Goal: Book appointment/travel/reservation

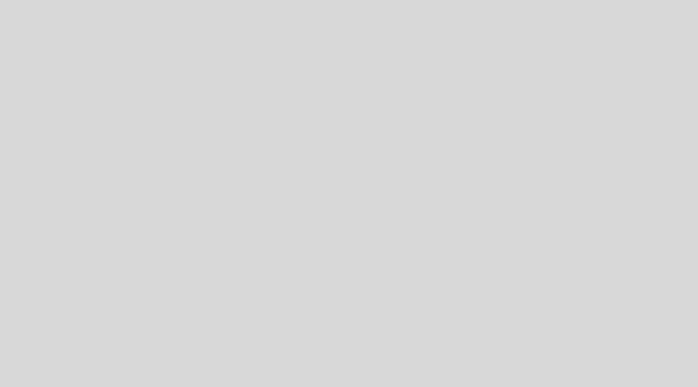
select select "pt"
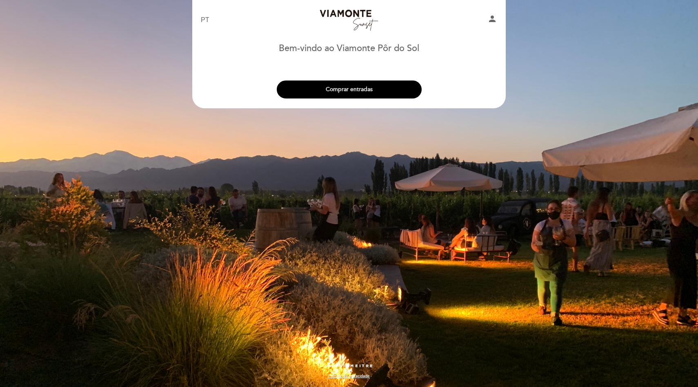
click at [358, 81] on button "Comprar entradas" at bounding box center [349, 89] width 145 height 18
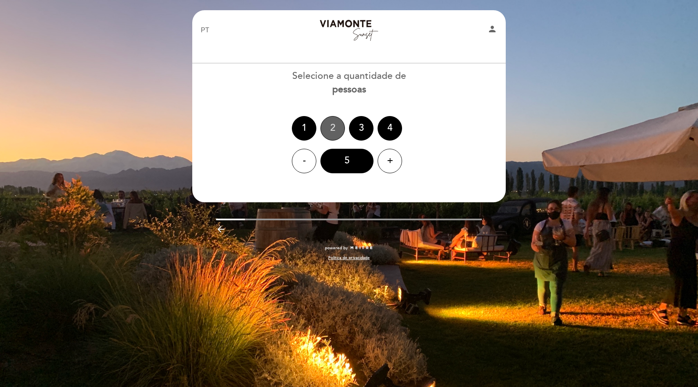
click at [331, 119] on div "2" at bounding box center [332, 128] width 24 height 24
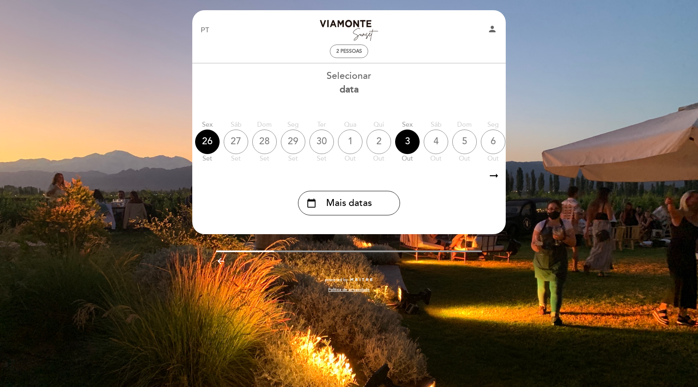
scroll to position [0, 93]
click at [238, 141] on div "27" at bounding box center [234, 141] width 24 height 24
drag, startPoint x: 321, startPoint y: 165, endPoint x: 288, endPoint y: 168, distance: 32.8
click at [288, 167] on div "Sex 26 set Sáb 27 set Dom 28 set Seg 29 set Ter 30 set Qua 1 out Qui 2 out Sex …" at bounding box center [349, 141] width 314 height 51
click at [211, 145] on div "26" at bounding box center [206, 141] width 24 height 24
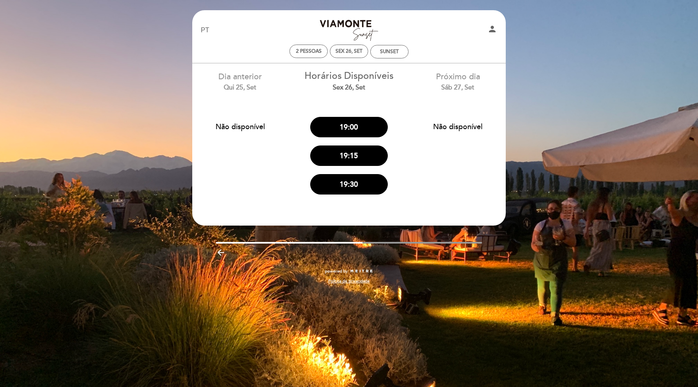
click at [456, 136] on button "Não disponível" at bounding box center [458, 126] width 78 height 20
click at [393, 51] on div "SUNSET" at bounding box center [389, 52] width 19 height 6
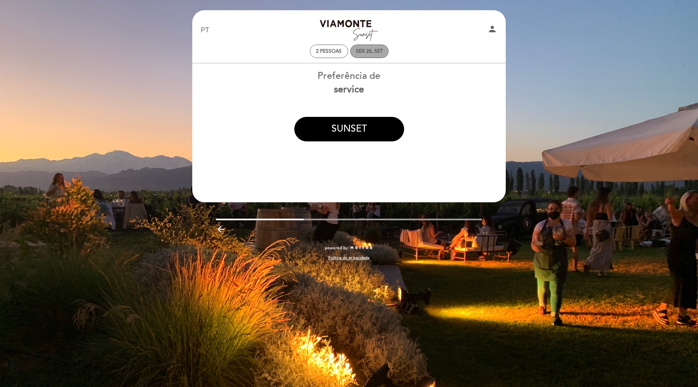
click at [365, 53] on div "Sex 26, set" at bounding box center [369, 51] width 27 height 6
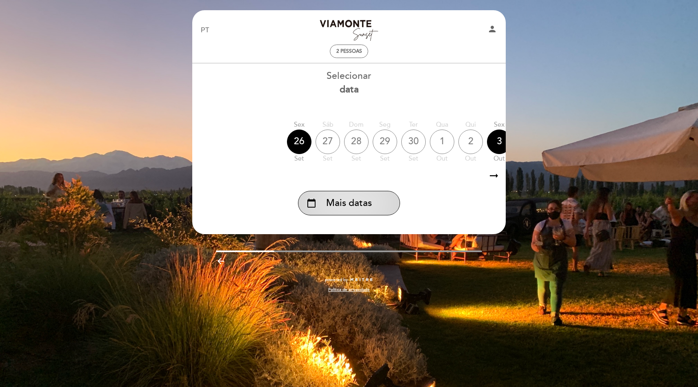
click at [337, 204] on span "Mais datas" at bounding box center [349, 202] width 46 height 13
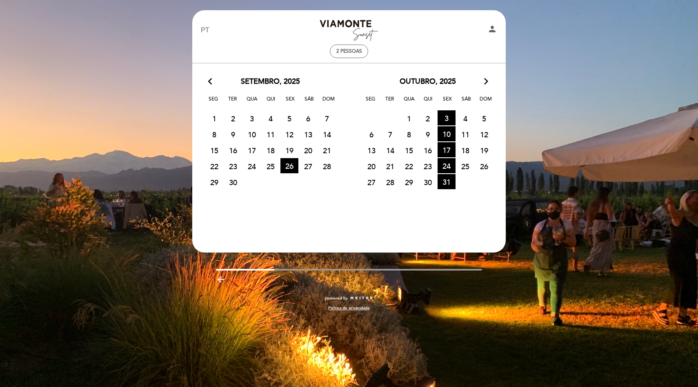
click at [620, 67] on div "EN ES PT [GEOGRAPHIC_DATA][PERSON_NAME] person 2 pessoas Bem-vindo [PERSON_NAME…" at bounding box center [349, 193] width 698 height 387
click at [305, 167] on span "27" at bounding box center [308, 165] width 18 height 15
